Goal: Task Accomplishment & Management: Manage account settings

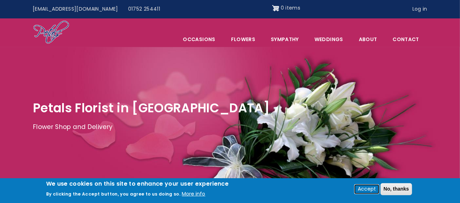
click at [371, 188] on button "Accept" at bounding box center [367, 189] width 24 height 9
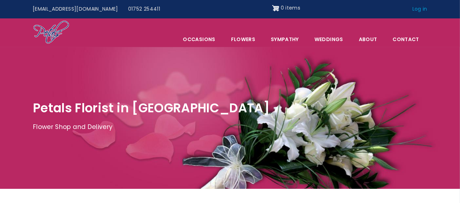
click at [420, 9] on link "Log in" at bounding box center [419, 8] width 25 height 13
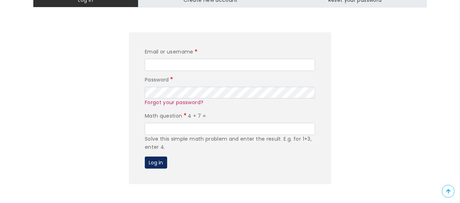
scroll to position [118, 0]
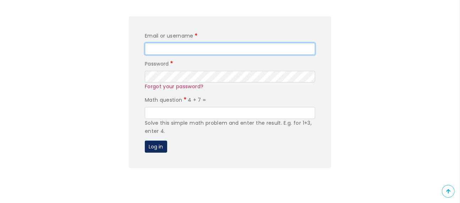
type input "editor"
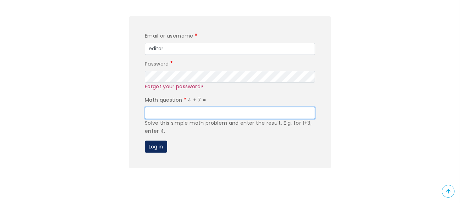
click at [181, 111] on input "Math question" at bounding box center [230, 113] width 170 height 12
type input "11"
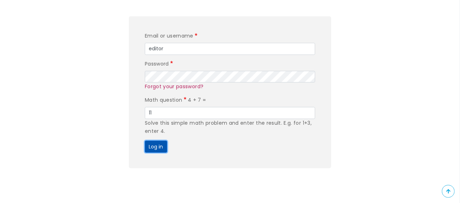
click at [159, 144] on button "Log in" at bounding box center [156, 147] width 22 height 12
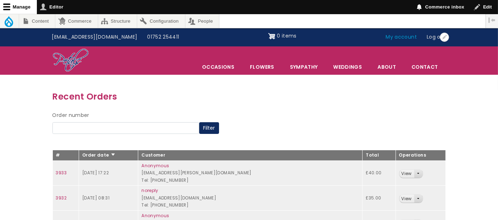
click at [402, 36] on link "My account" at bounding box center [401, 37] width 41 height 13
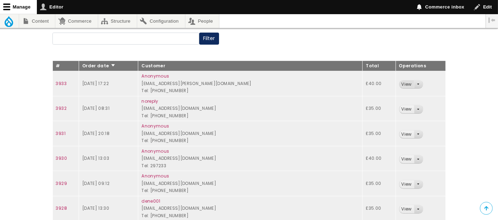
click at [400, 83] on link "View" at bounding box center [407, 85] width 15 height 8
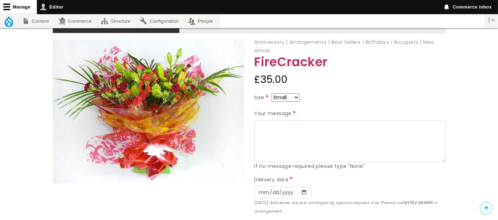
scroll to position [118, 0]
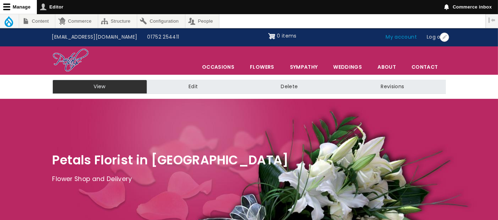
click at [393, 34] on link "My account" at bounding box center [401, 37] width 41 height 13
click at [409, 38] on link "My account" at bounding box center [401, 37] width 41 height 13
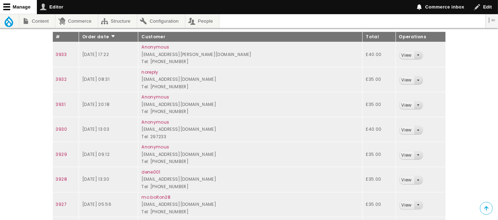
scroll to position [158, 0]
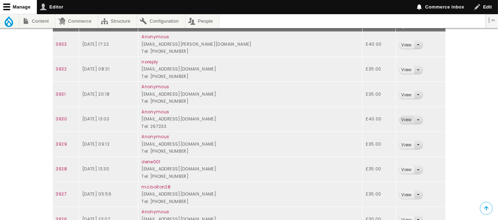
click at [400, 117] on link "View" at bounding box center [407, 120] width 15 height 8
